Goal: Information Seeking & Learning: Understand process/instructions

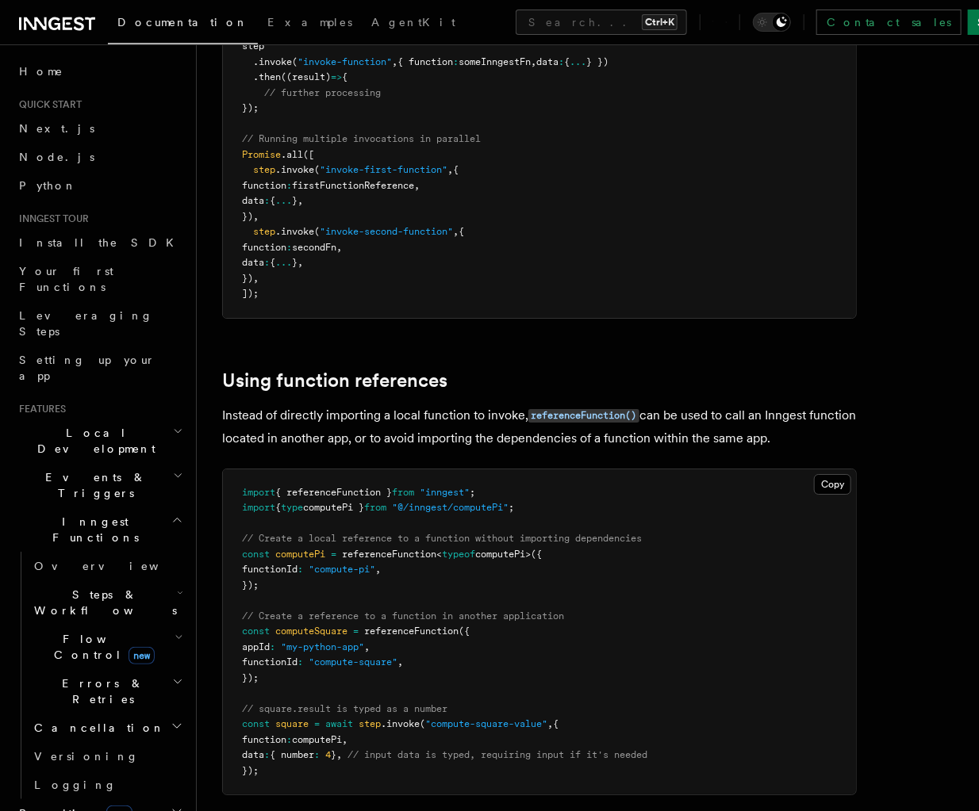
scroll to position [2170, 0]
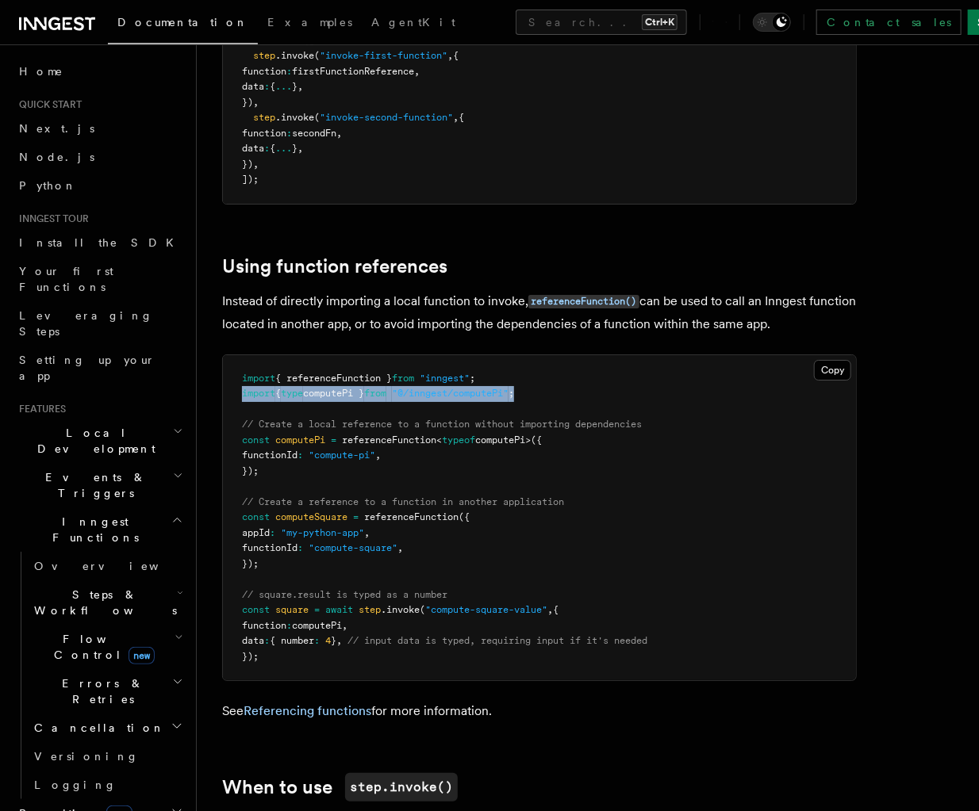
drag, startPoint x: 565, startPoint y: 251, endPoint x: 230, endPoint y: 260, distance: 335.6
click at [230, 355] on pre "import { referenceFunction } from "inngest" ; import { type computePi } from "@…" at bounding box center [539, 518] width 633 height 326
copy span "import { type computePi } from "@/inngest/computePi" ;"
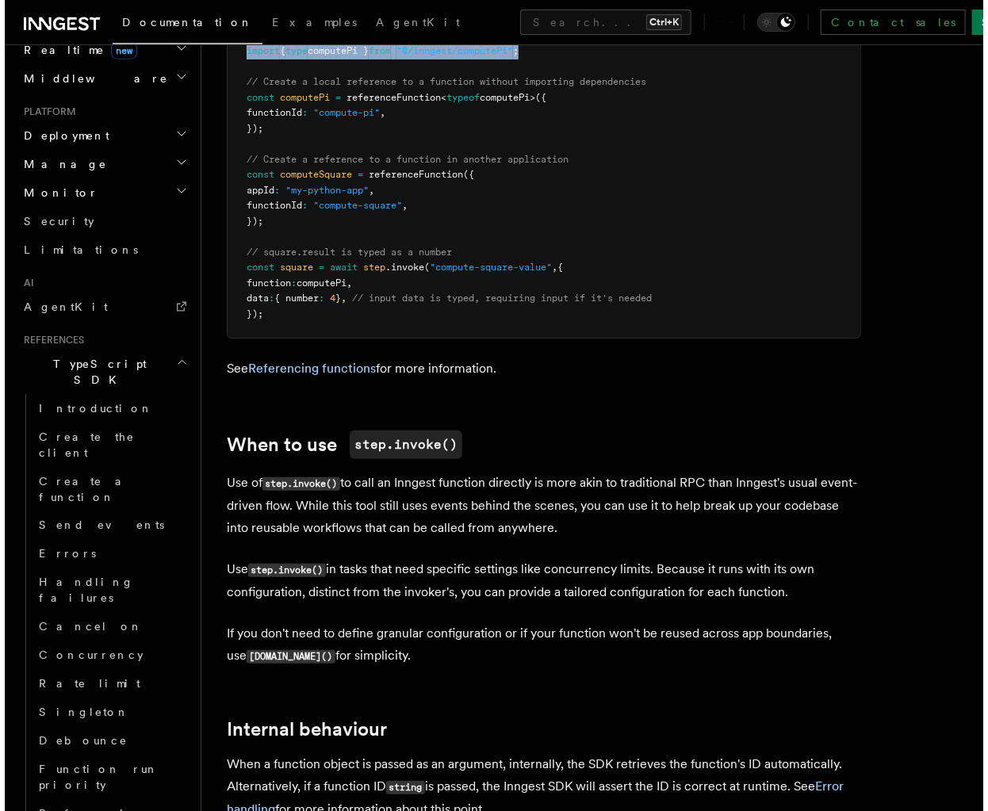
scroll to position [457, 0]
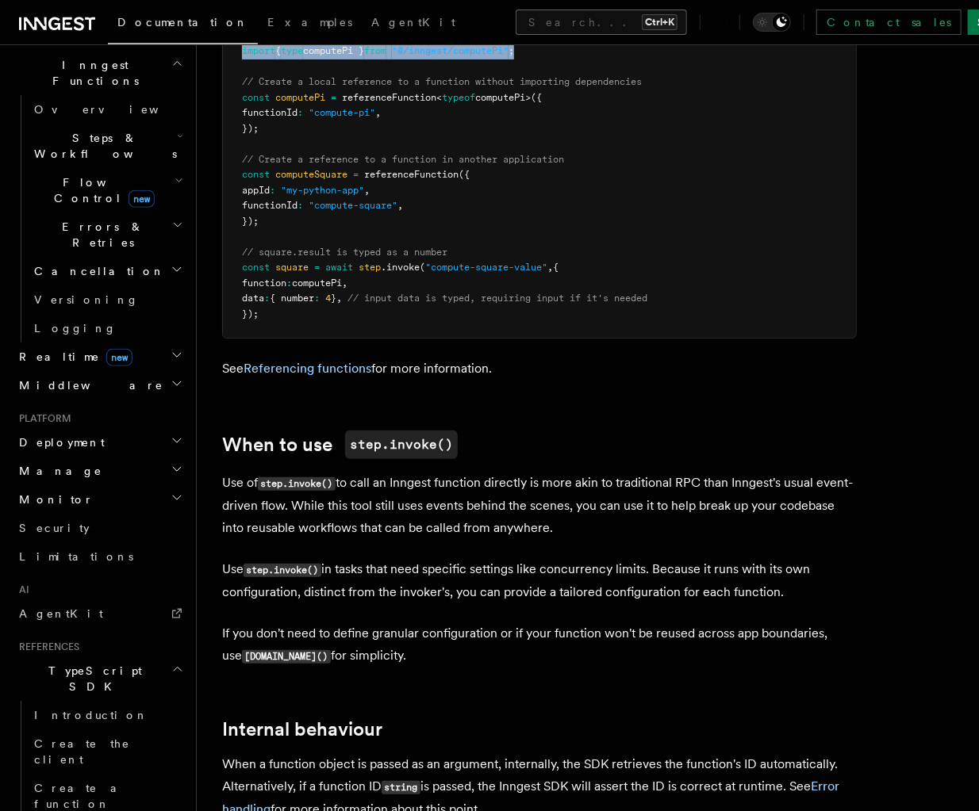
click at [515, 18] on button "Search... Ctrl+K" at bounding box center [600, 22] width 171 height 25
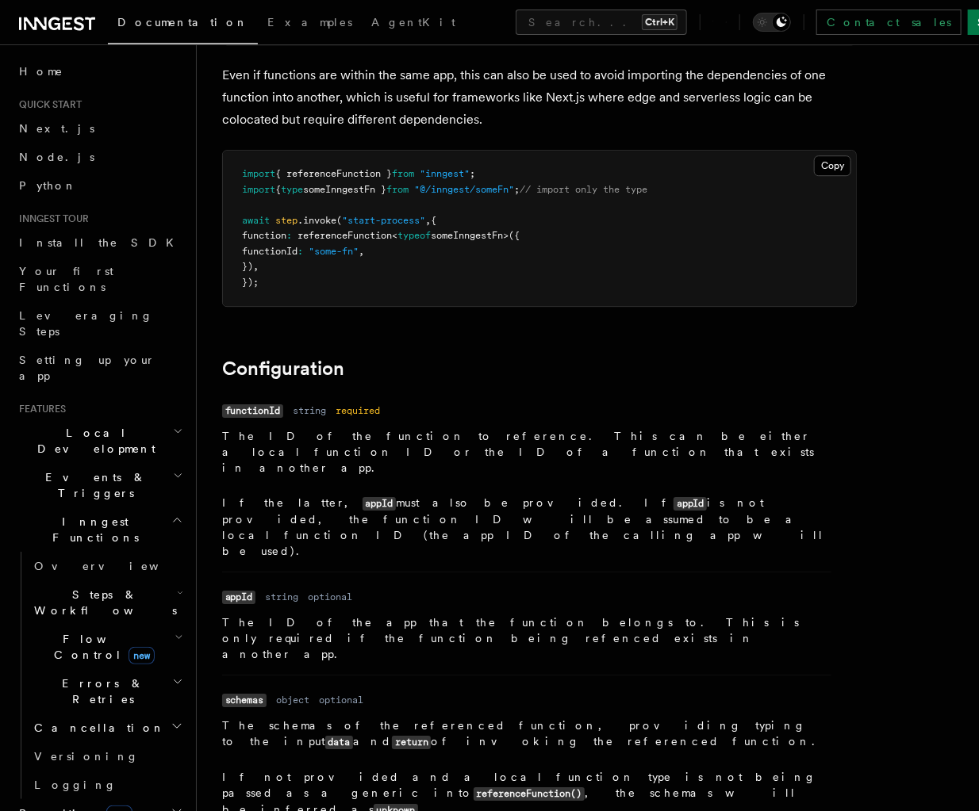
scroll to position [1485, 0]
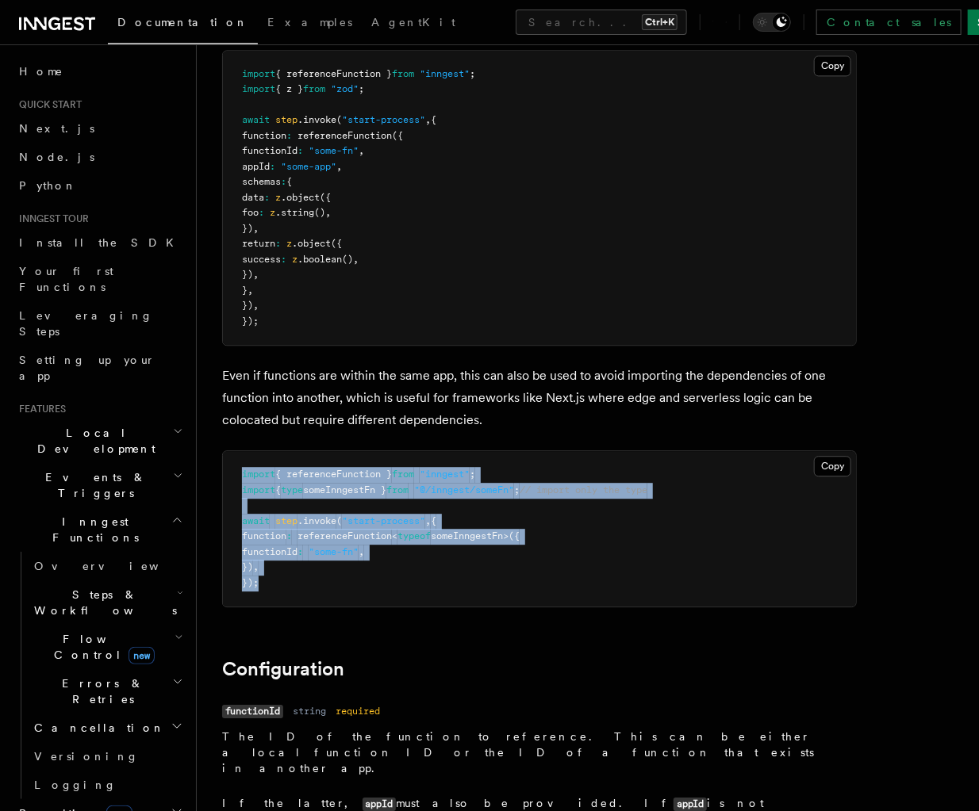
drag, startPoint x: 266, startPoint y: 589, endPoint x: 231, endPoint y: 475, distance: 119.4
click at [231, 475] on pre "import { referenceFunction } from "inngest" ; import { type someInngestFn } fro…" at bounding box center [539, 528] width 633 height 155
click at [828, 465] on button "Copy Copied" at bounding box center [832, 466] width 37 height 21
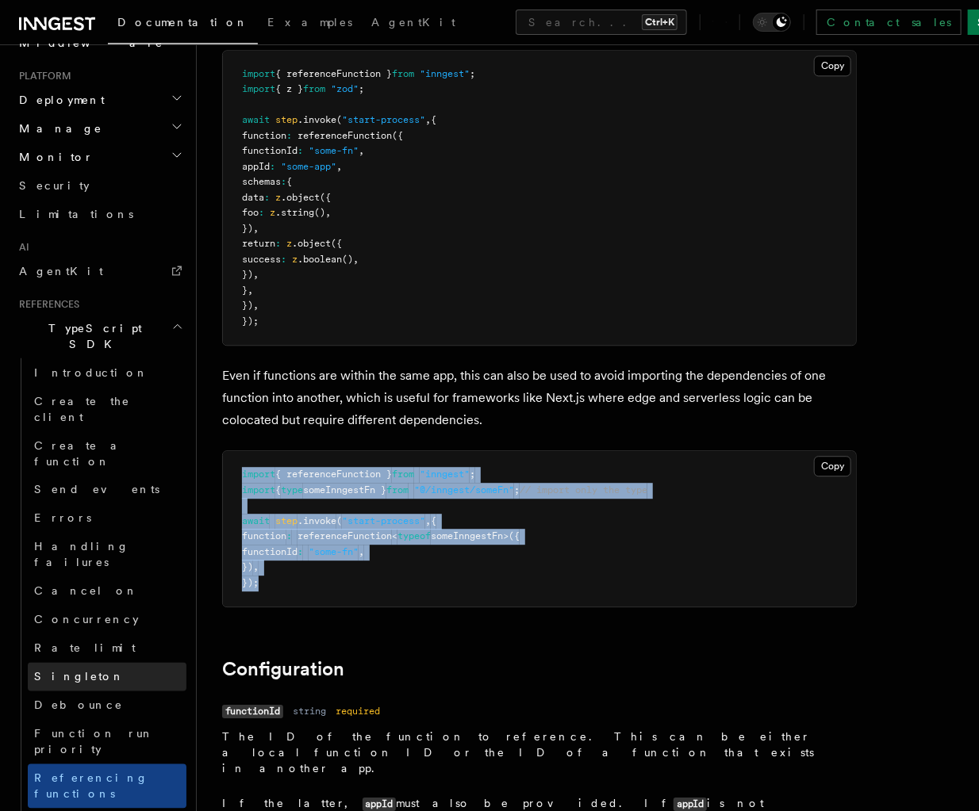
scroll to position [914, 0]
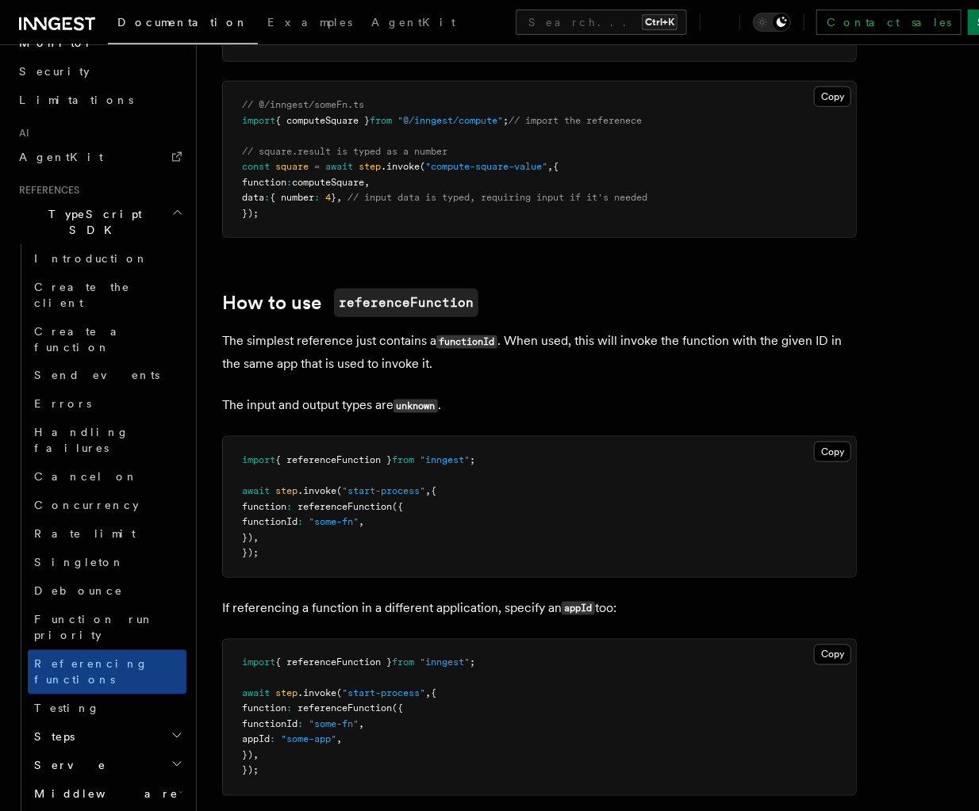
scroll to position [458, 0]
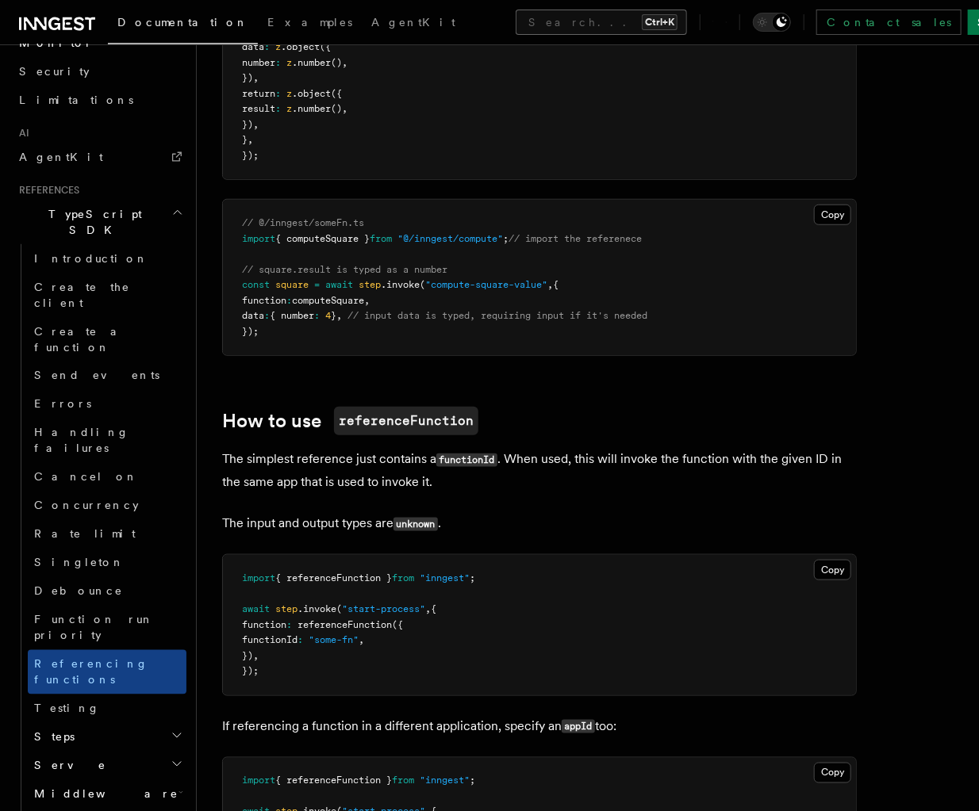
click at [515, 21] on button "Search... Ctrl+K" at bounding box center [600, 22] width 171 height 25
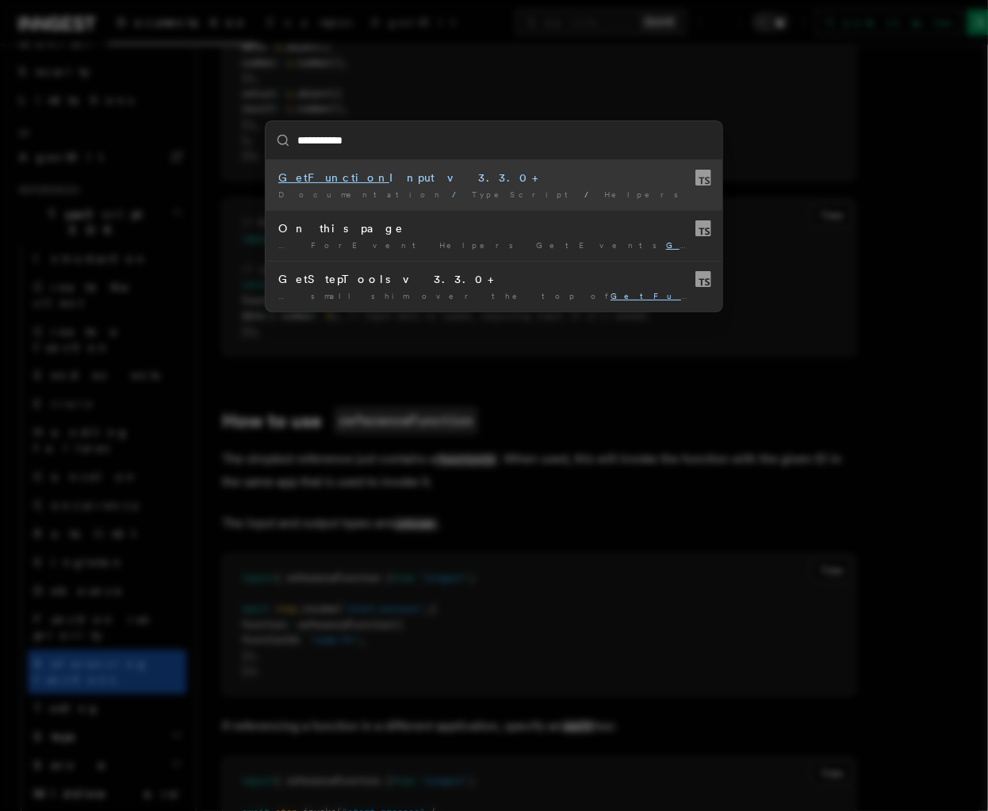
type input "**********"
click at [597, 392] on div "**********" at bounding box center [494, 405] width 988 height 811
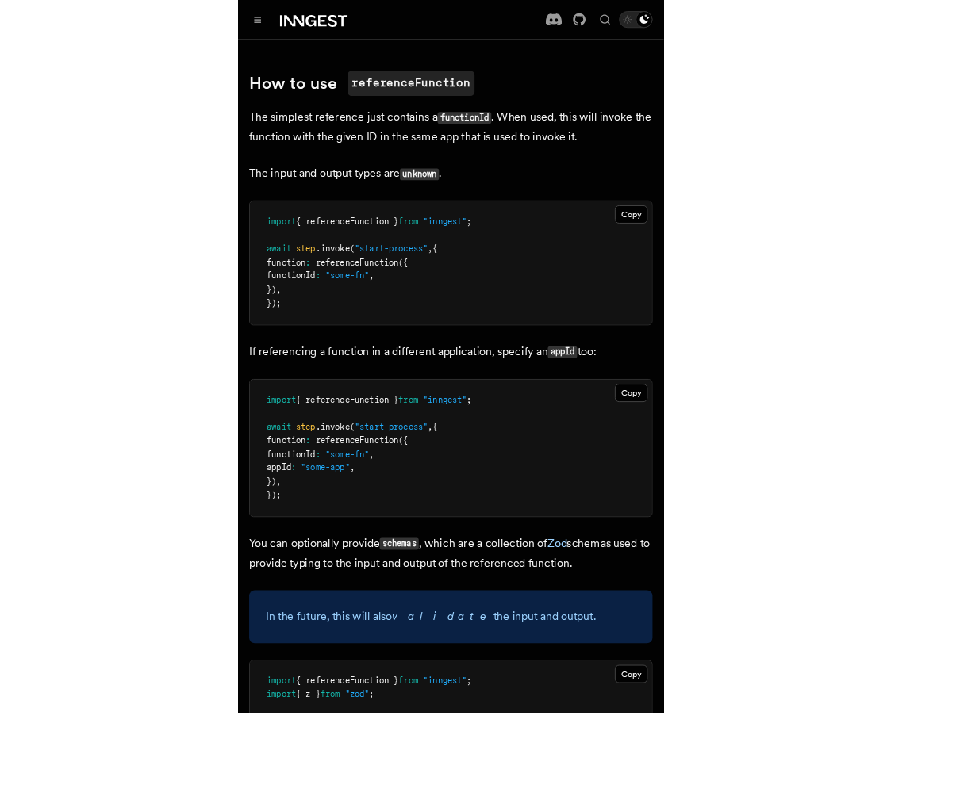
scroll to position [778, 0]
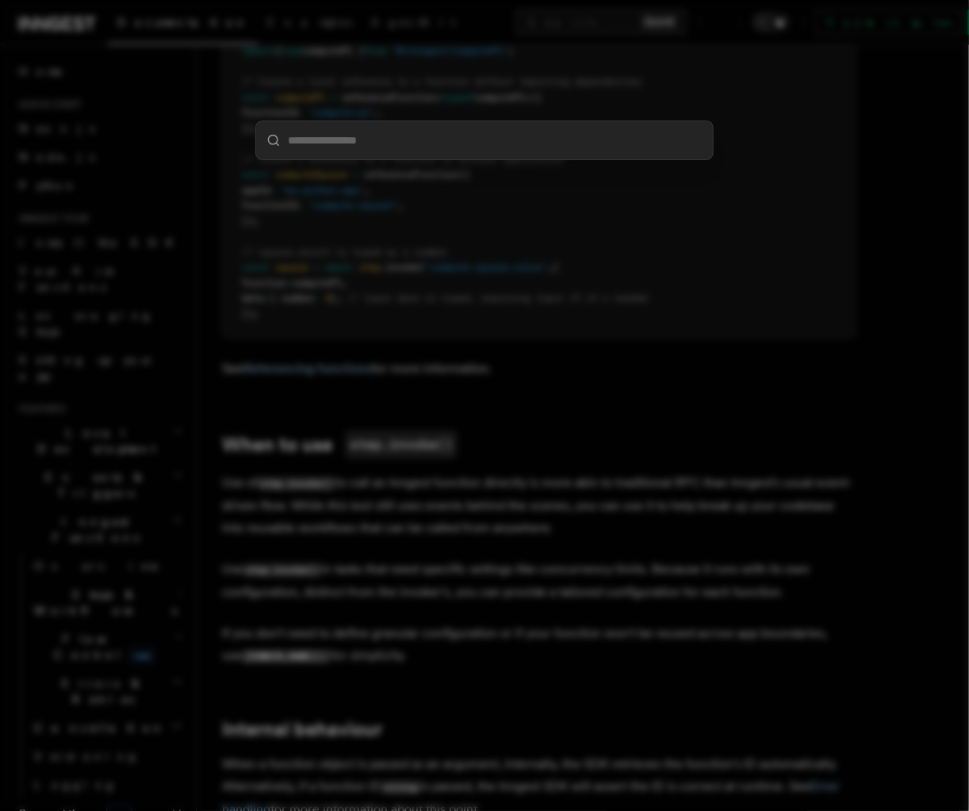
scroll to position [457, 0]
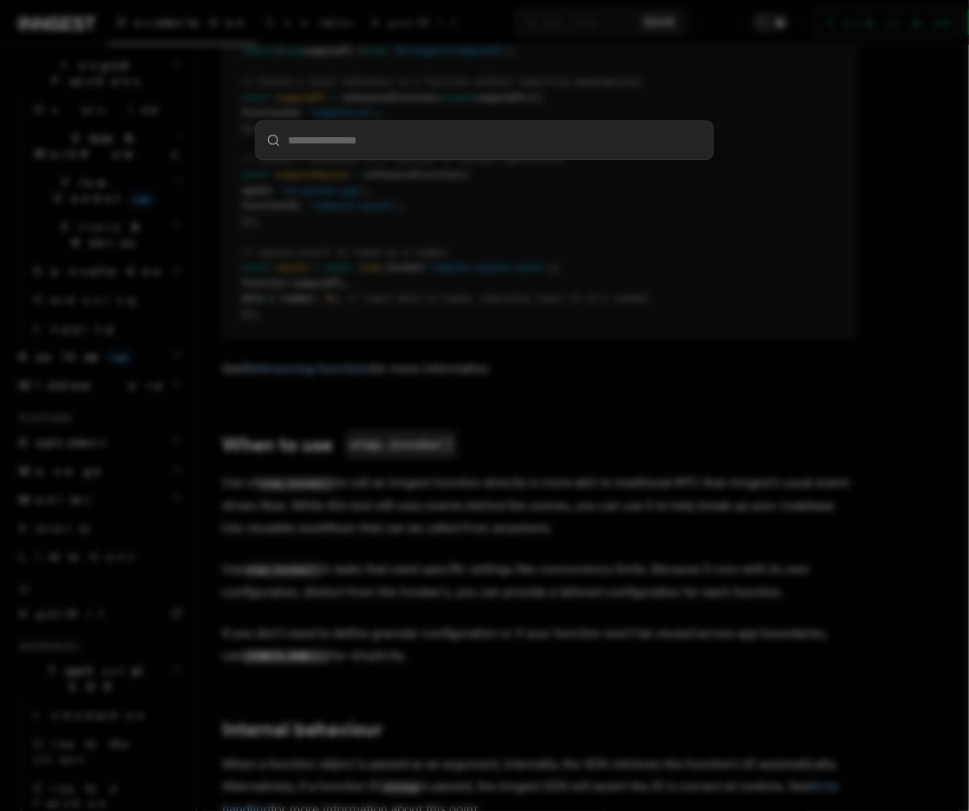
click at [495, 151] on input "search" at bounding box center [484, 140] width 457 height 38
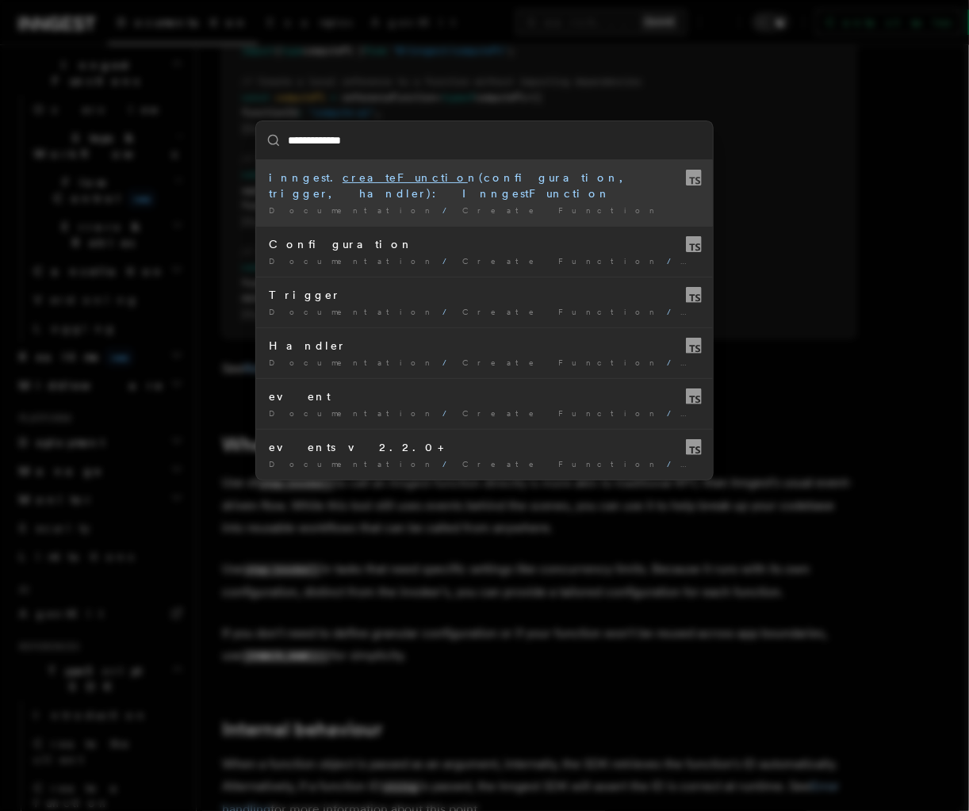
type input "**********"
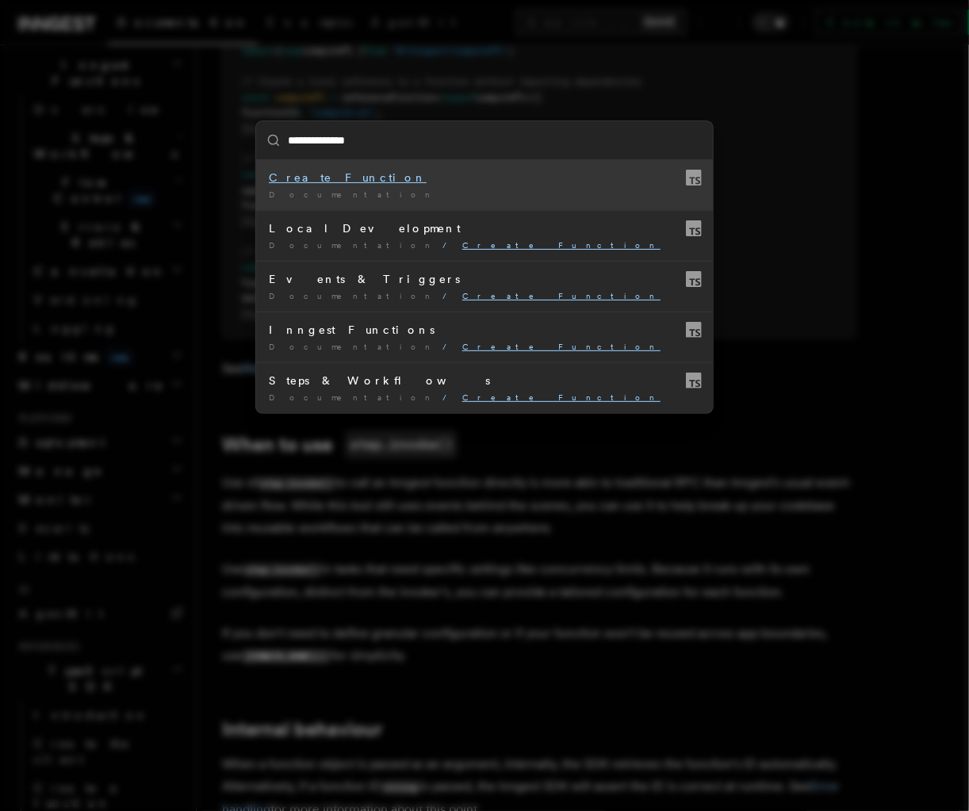
click at [289, 178] on mark "Create Function" at bounding box center [348, 177] width 158 height 13
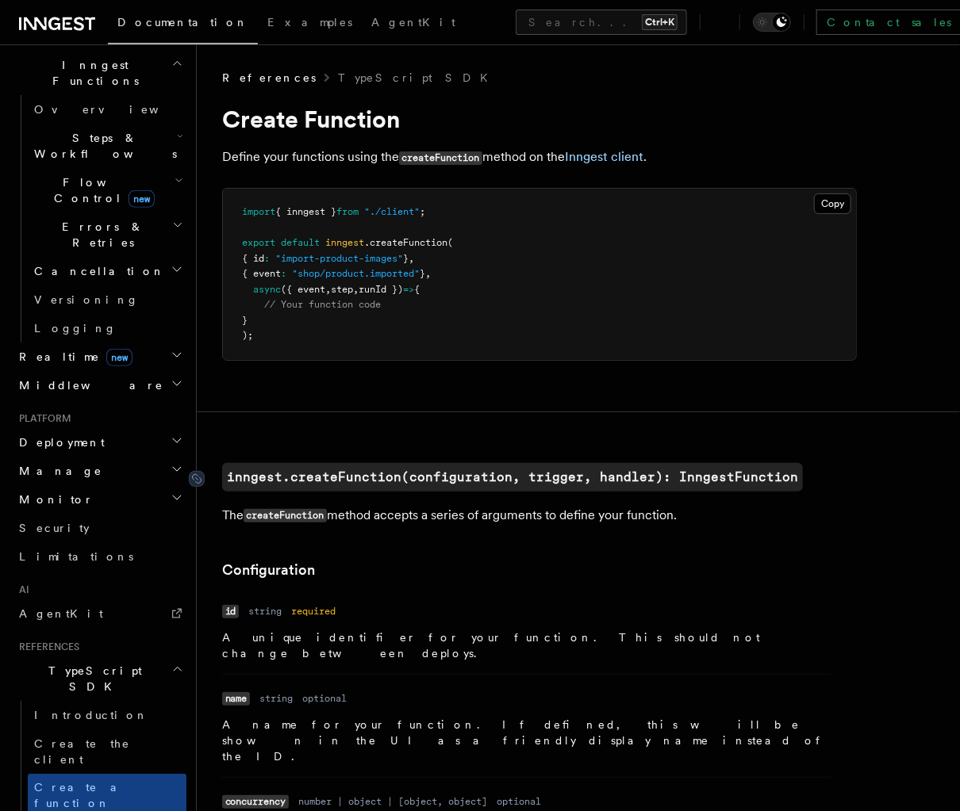
click at [722, 478] on code "inngest.createFunction(configuration, trigger, handler): InngestFunction" at bounding box center [512, 477] width 581 height 29
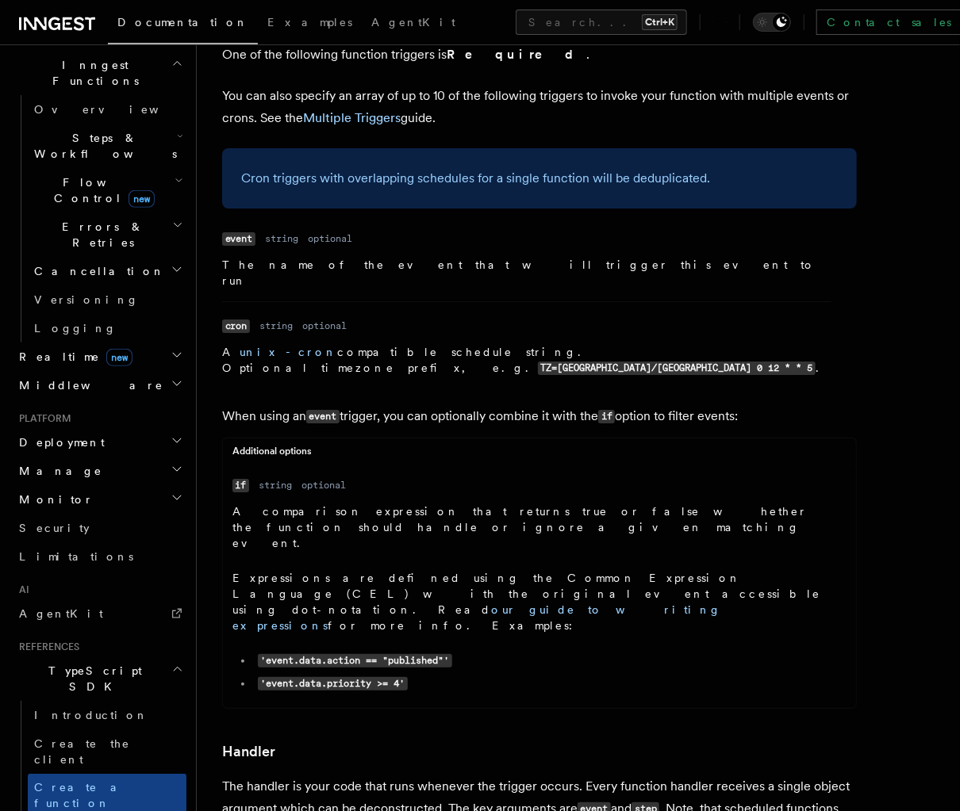
scroll to position [2084, 0]
